Goal: Information Seeking & Learning: Learn about a topic

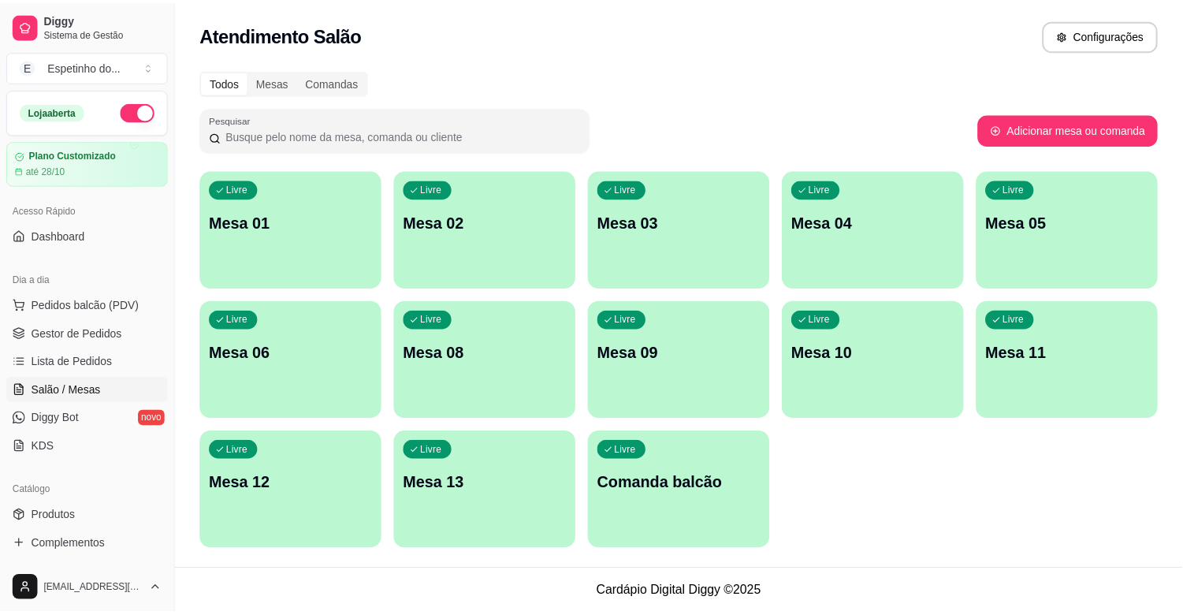
scroll to position [88, 0]
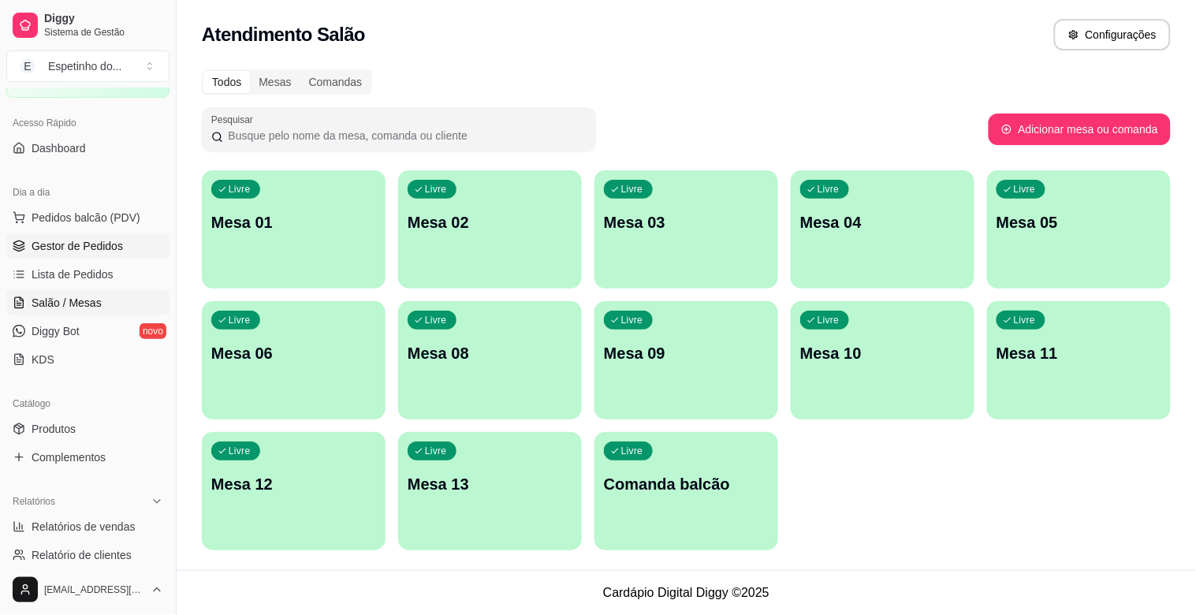
click at [82, 244] on span "Gestor de Pedidos" at bounding box center [77, 246] width 91 height 16
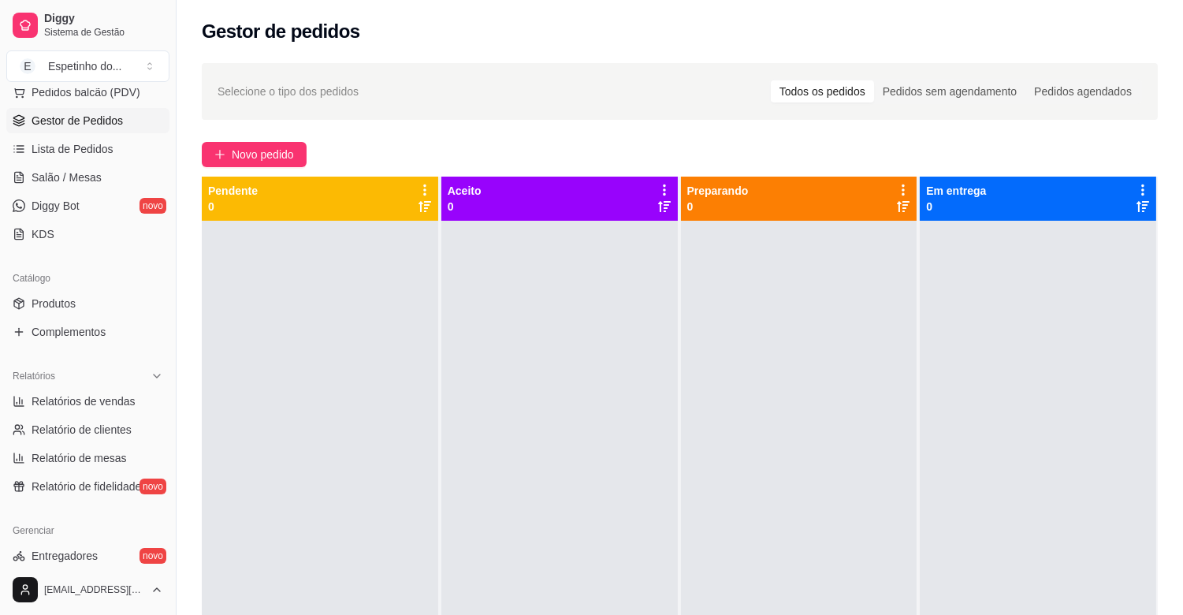
scroll to position [263, 0]
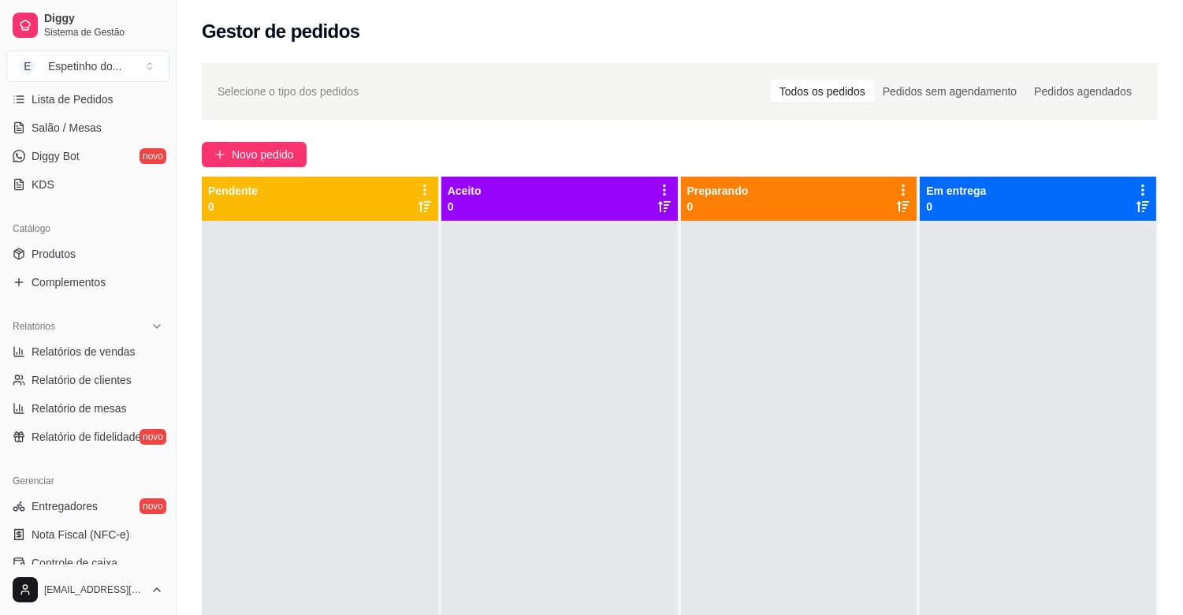
click at [492, 221] on div at bounding box center [560, 528] width 237 height 615
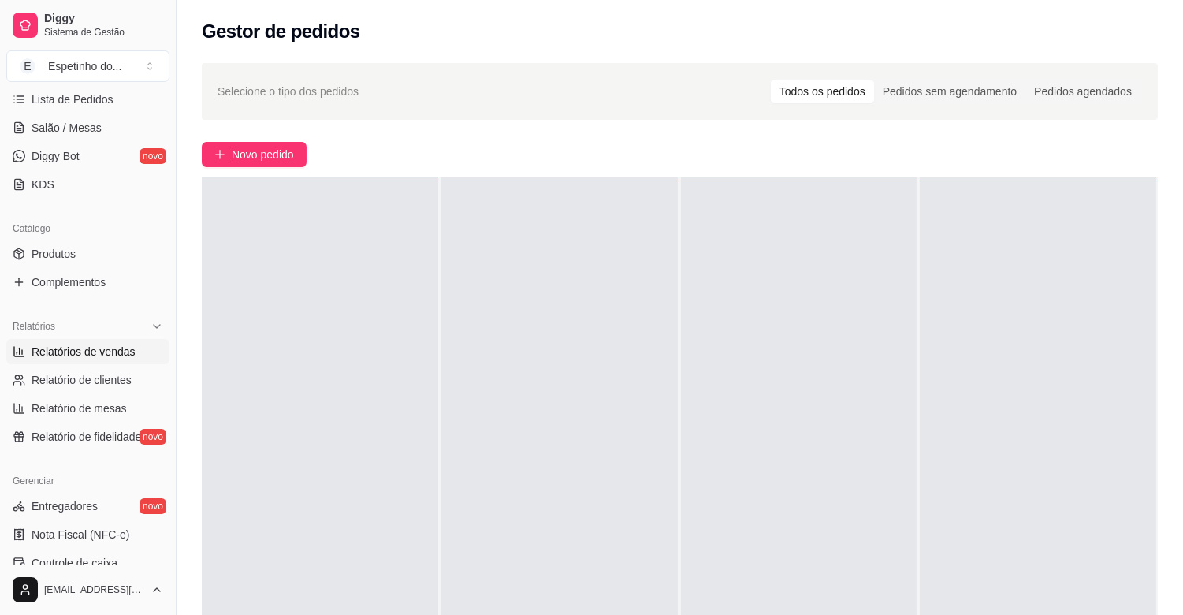
click at [91, 348] on span "Relatórios de vendas" at bounding box center [84, 352] width 104 height 16
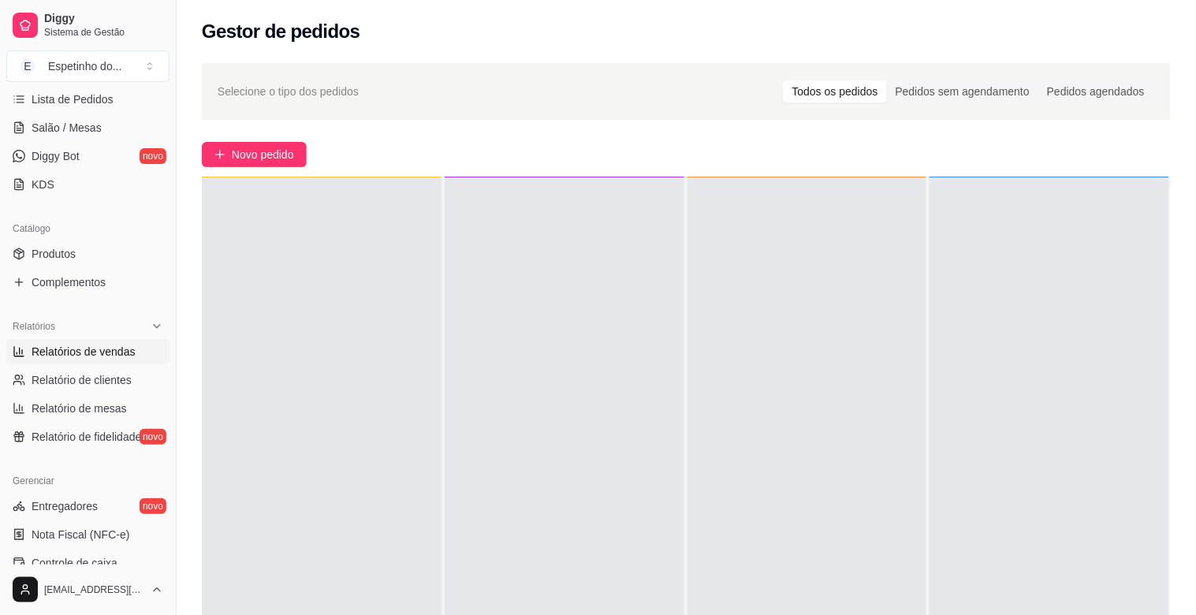
select select "ALL"
select select "0"
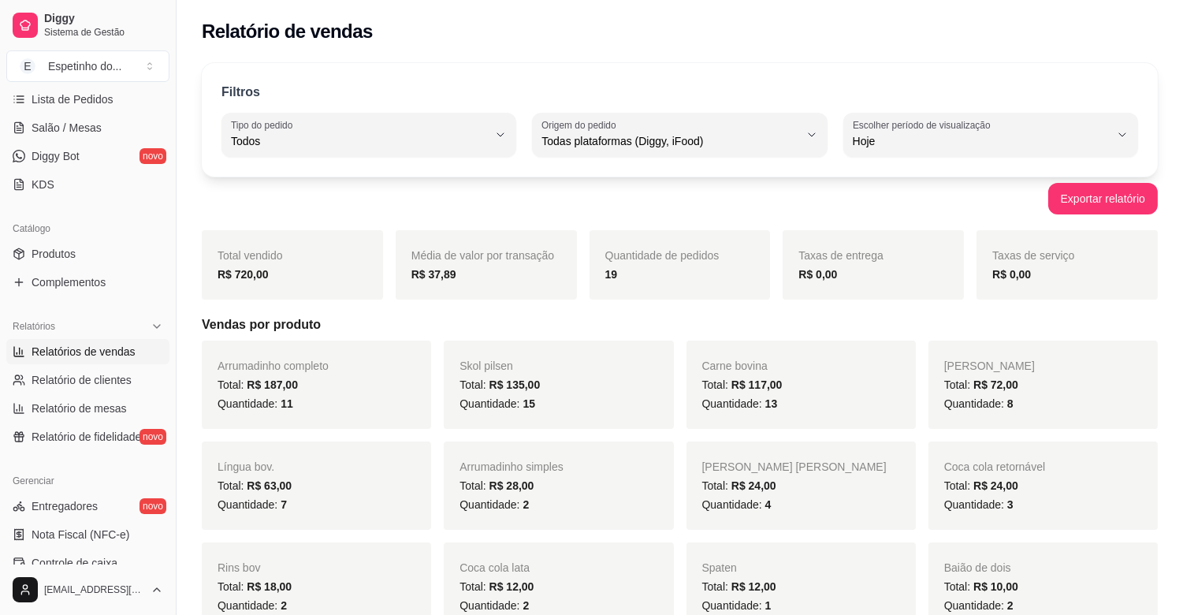
click at [265, 386] on span "R$ 187,00" at bounding box center [272, 384] width 51 height 13
click at [337, 401] on div "Quantidade: 11" at bounding box center [317, 403] width 198 height 19
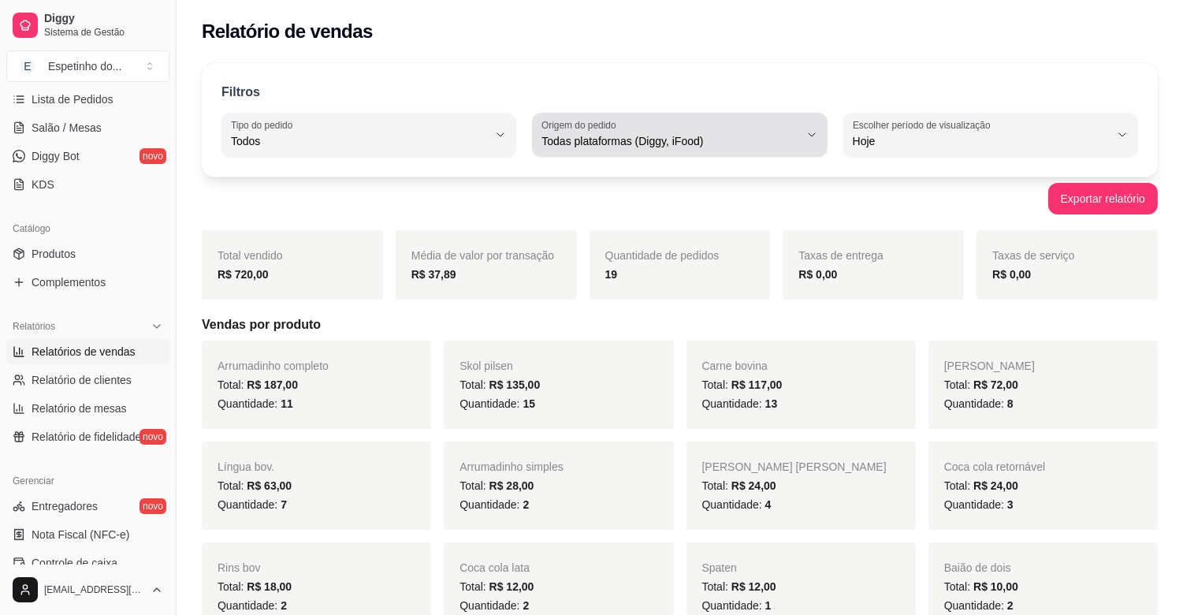
click at [691, 133] on span "Todas plataformas (Diggy, iFood)" at bounding box center [670, 141] width 257 height 16
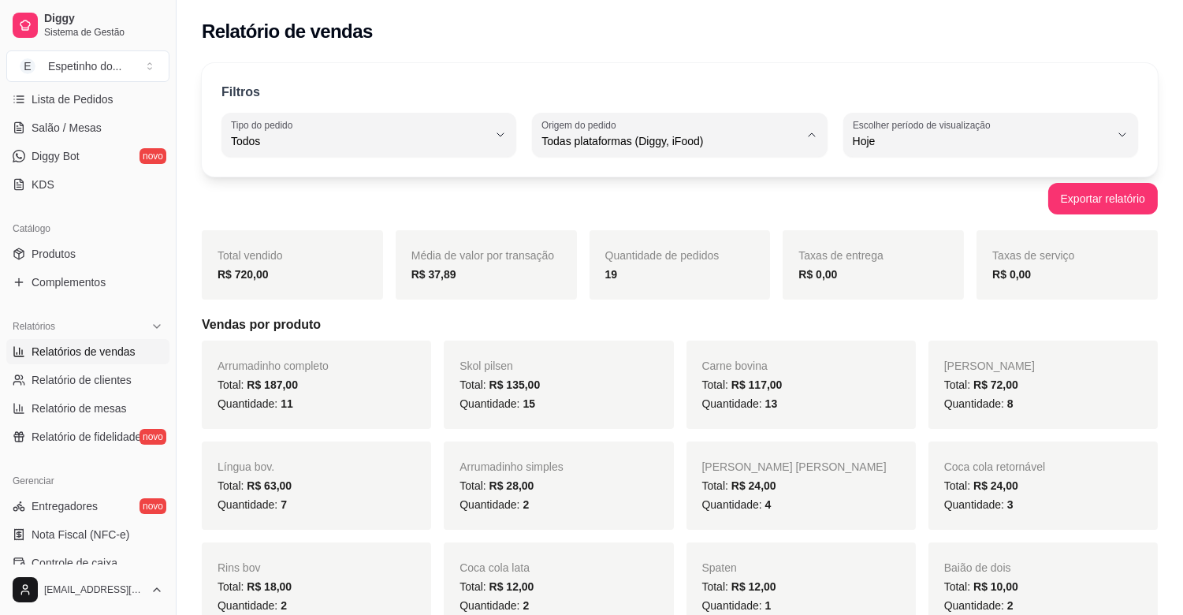
click at [729, 13] on div "Relatório de vendas" at bounding box center [680, 27] width 1007 height 54
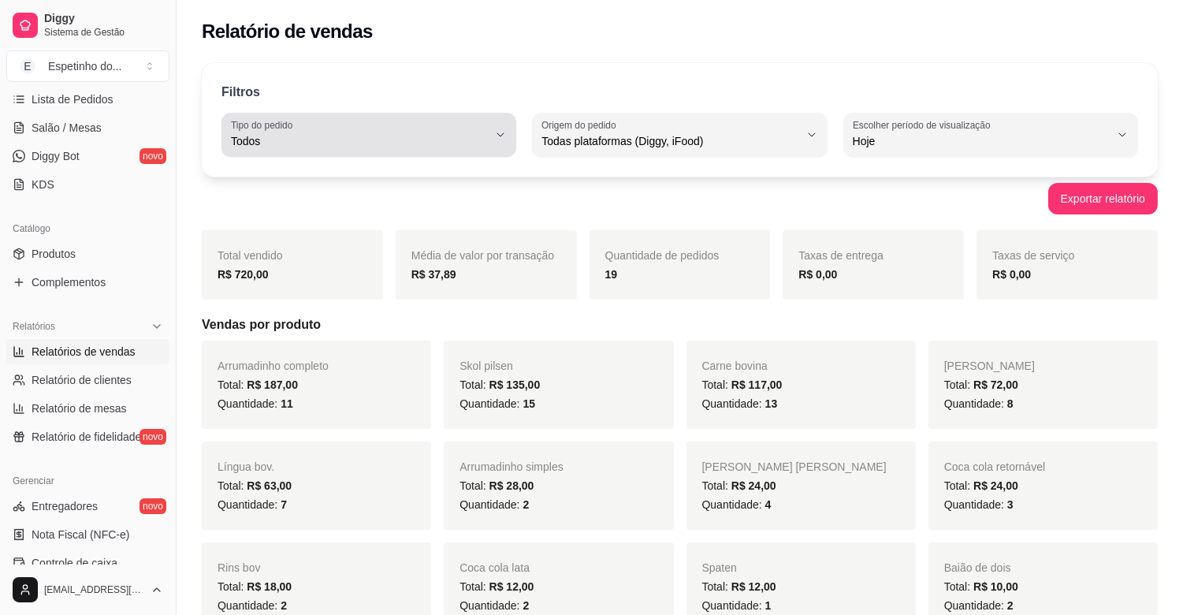
click at [356, 133] on span "Todos" at bounding box center [359, 141] width 257 height 16
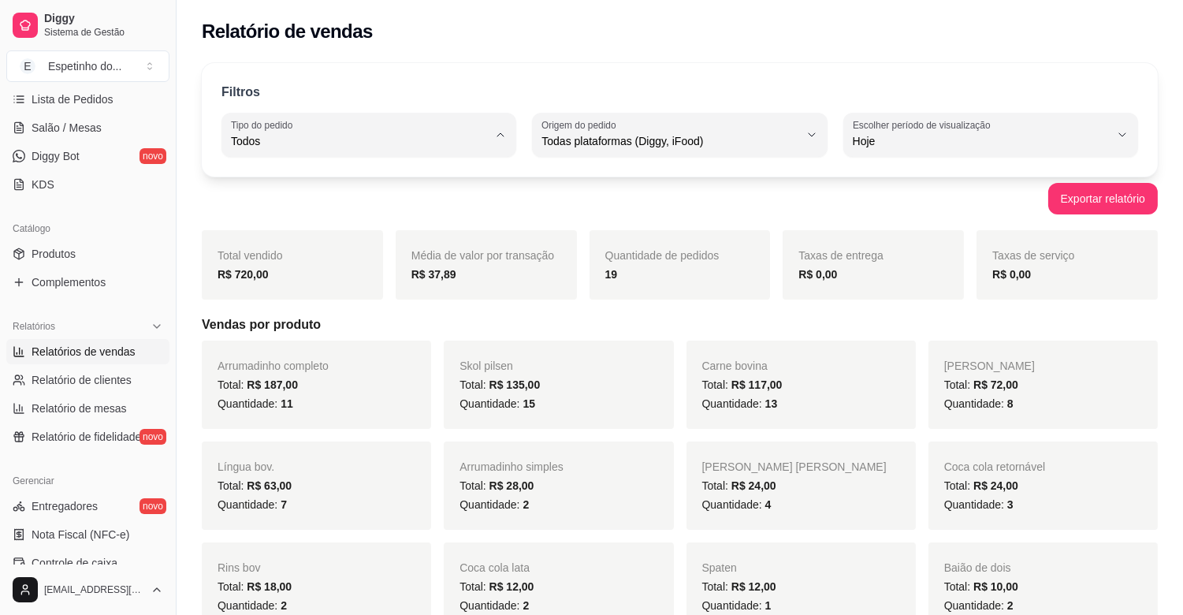
click at [349, 280] on span "Consumo local" at bounding box center [362, 281] width 244 height 15
type input "EAT_IN"
select select "EAT_IN"
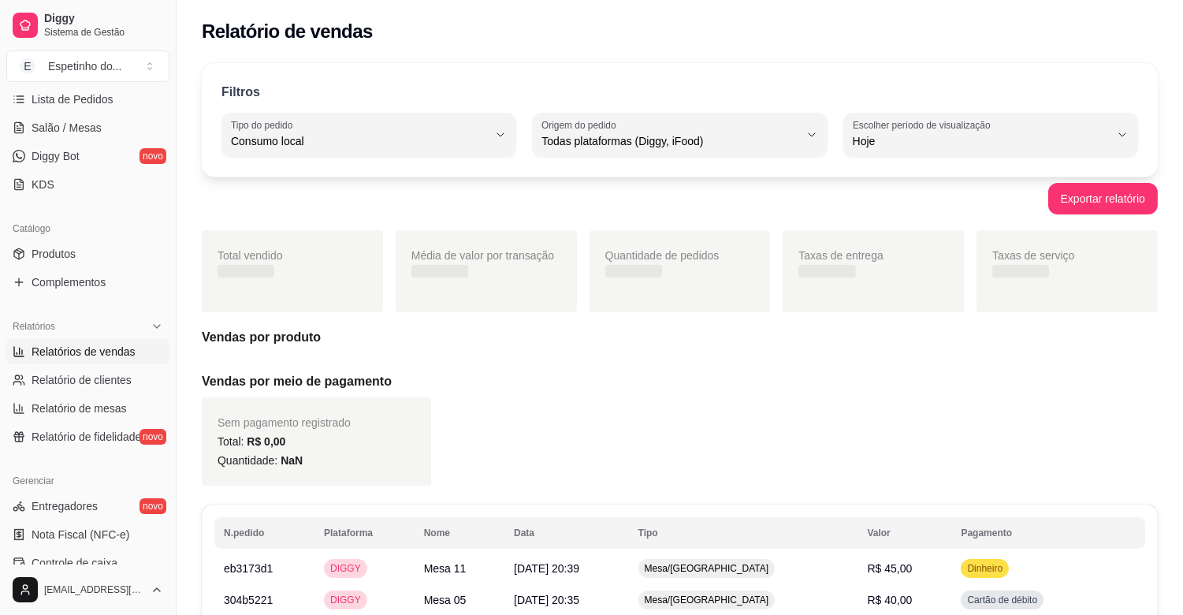
scroll to position [14, 0]
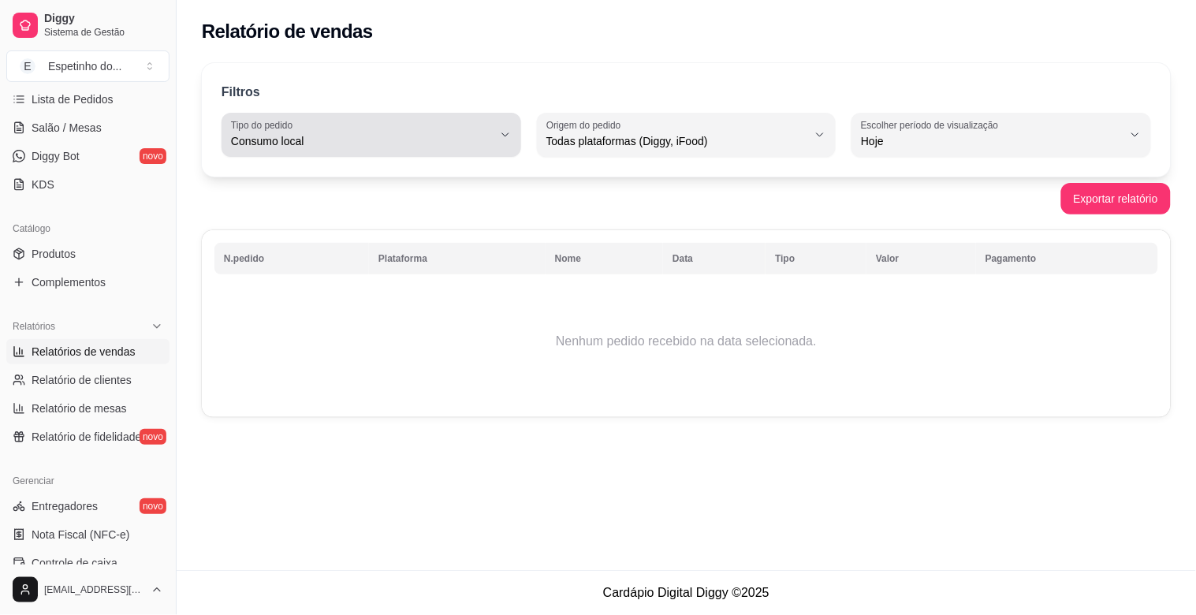
click at [432, 146] on span "Consumo local" at bounding box center [362, 141] width 262 height 16
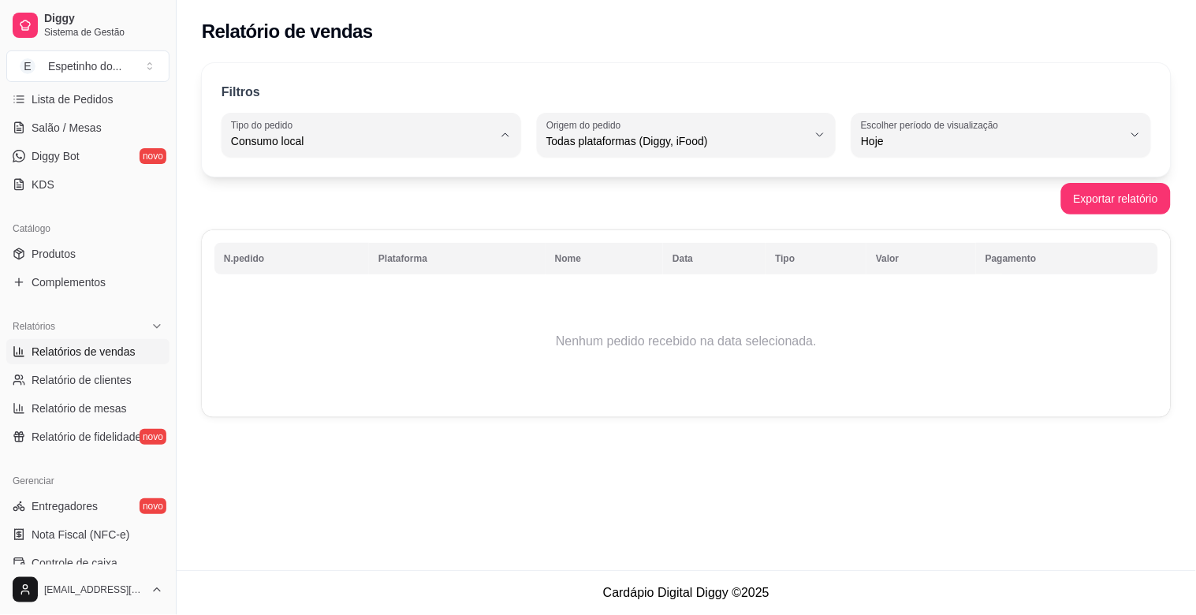
click at [378, 255] on span "Mesa" at bounding box center [364, 255] width 248 height 15
type input "IN_STORE"
select select "IN_STORE"
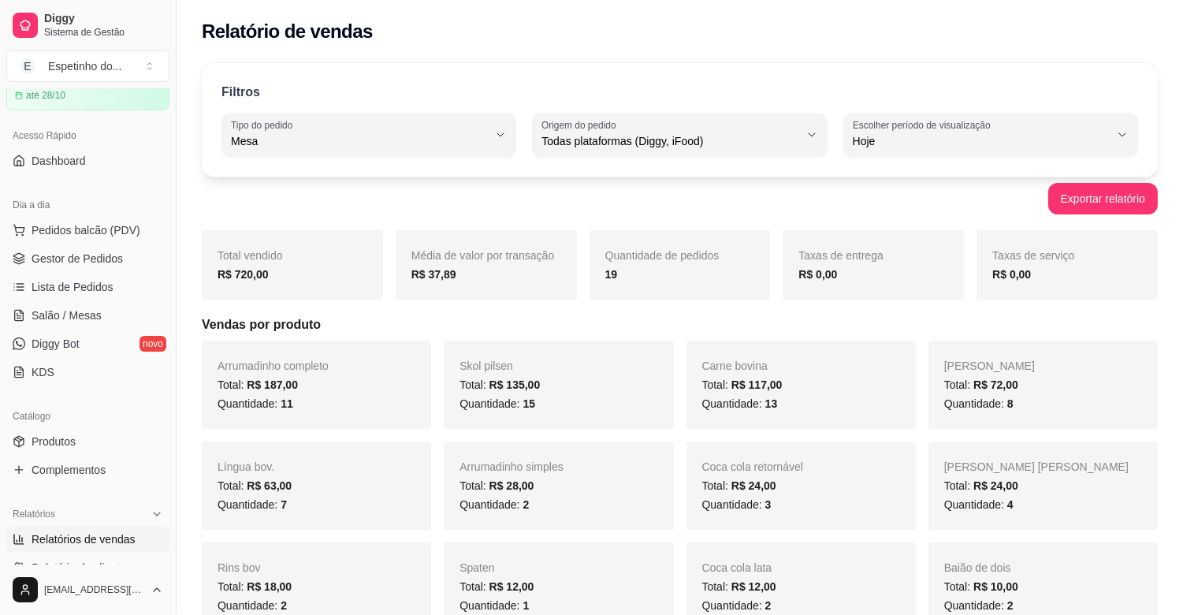
scroll to position [0, 0]
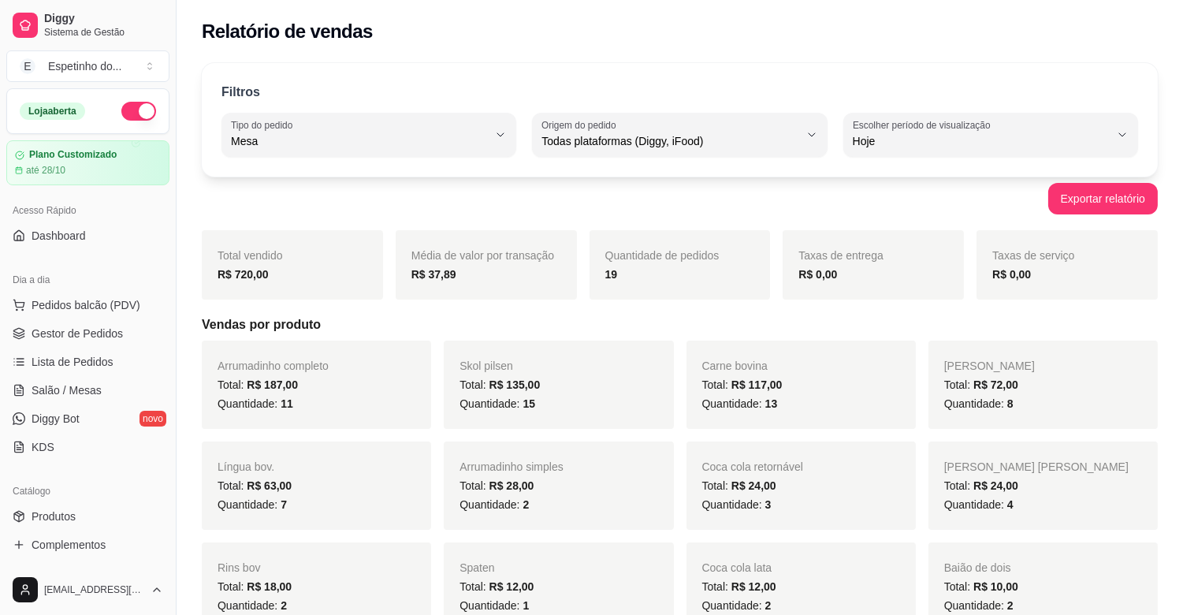
click at [128, 110] on button "button" at bounding box center [138, 111] width 35 height 19
